Goal: Find specific page/section: Find specific page/section

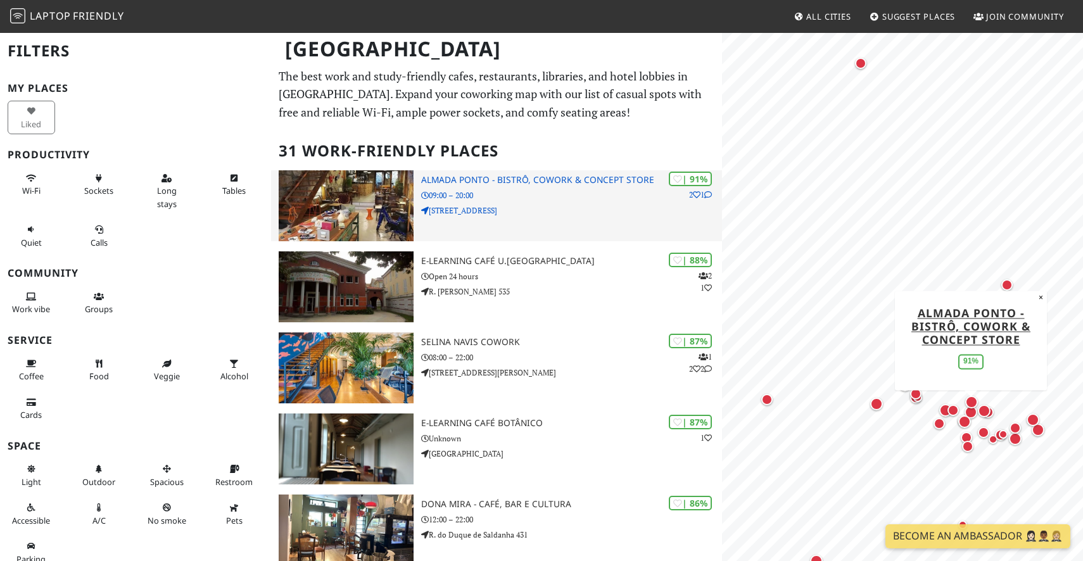
click at [478, 181] on h3 "Almada Ponto - Bistrô, Cowork & Concept Store" at bounding box center [571, 180] width 301 height 11
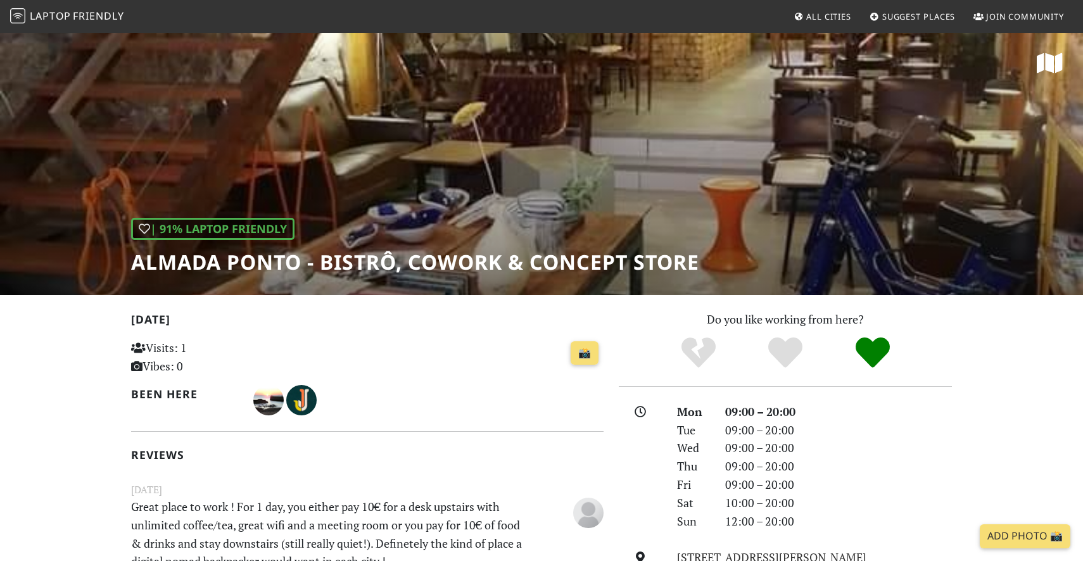
click at [201, 271] on h1 "Almada Ponto - Bistrô, Cowork & Concept Store" at bounding box center [415, 262] width 568 height 24
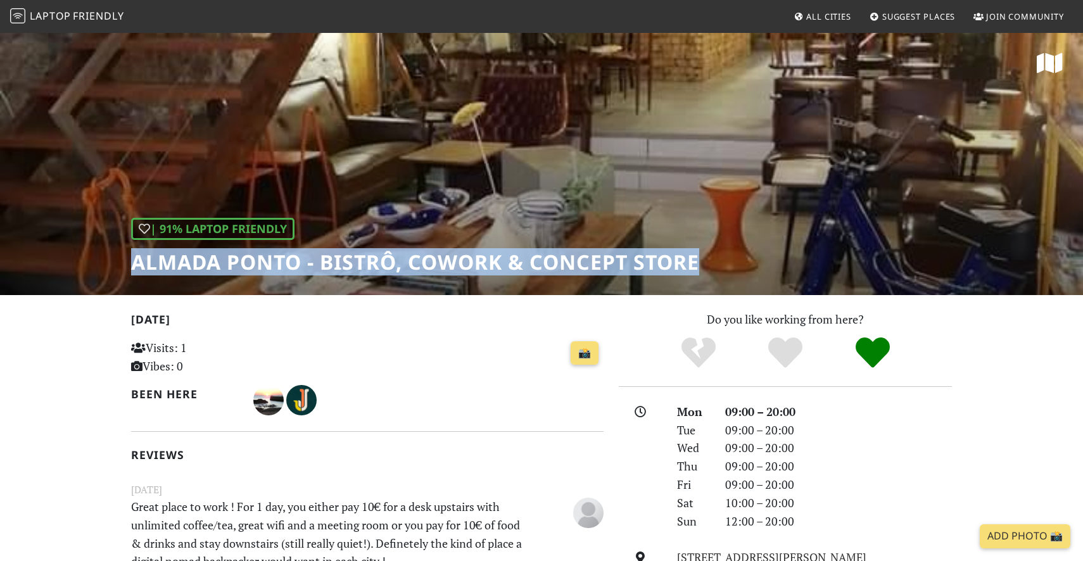
click at [201, 271] on h1 "Almada Ponto - Bistrô, Cowork & Concept Store" at bounding box center [415, 262] width 568 height 24
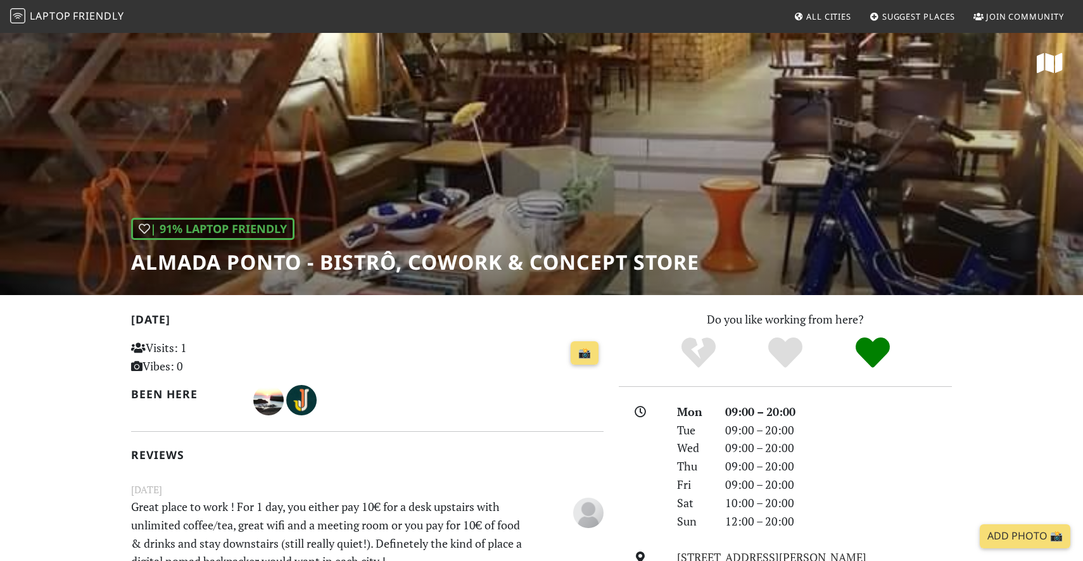
click at [236, 263] on h1 "Almada Ponto - Bistrô, Cowork & Concept Store" at bounding box center [415, 262] width 568 height 24
copy h1 "[PERSON_NAME]"
drag, startPoint x: 300, startPoint y: 268, endPoint x: 137, endPoint y: 257, distance: 163.2
click at [137, 257] on h1 "Almada Ponto - Bistrô, Cowork & Concept Store" at bounding box center [415, 262] width 568 height 24
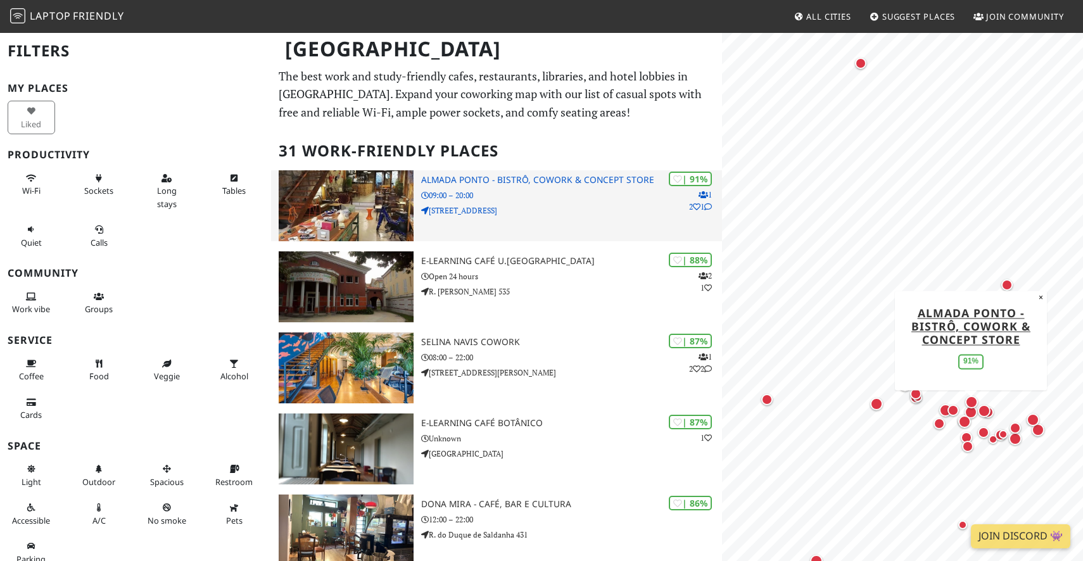
click at [514, 220] on div "| 91% 1 2 1 Almada Ponto - Bistrô, Cowork & Concept Store 09:00 – 20:00 Rua do …" at bounding box center [571, 205] width 301 height 71
